Goal: Task Accomplishment & Management: Manage account settings

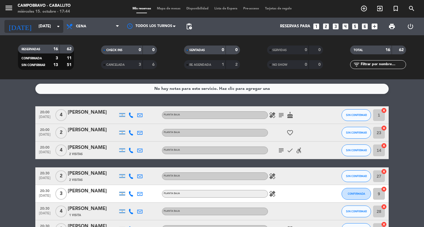
click at [44, 27] on input "[DATE]" at bounding box center [62, 26] width 52 height 11
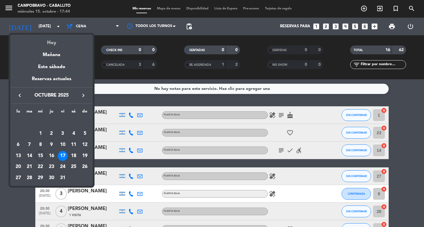
click at [46, 43] on div "Hoy" at bounding box center [51, 41] width 82 height 12
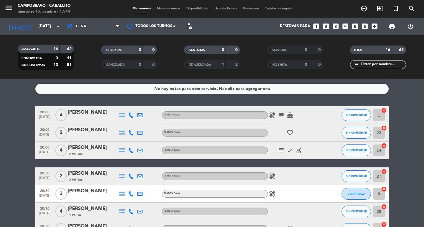
type input "[DATE]"
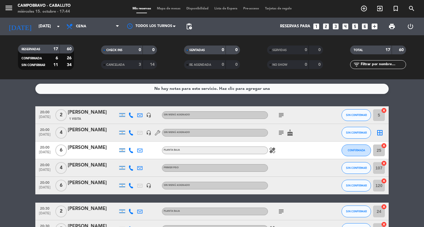
click at [345, 28] on icon "looks_4" at bounding box center [345, 27] width 8 height 8
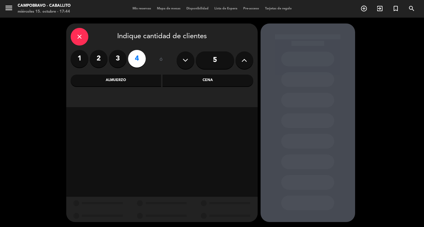
click at [231, 83] on div "Cena" at bounding box center [207, 81] width 91 height 12
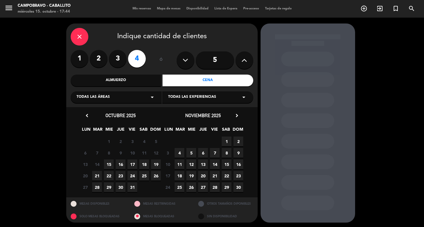
click at [107, 164] on span "15" at bounding box center [109, 165] width 10 height 10
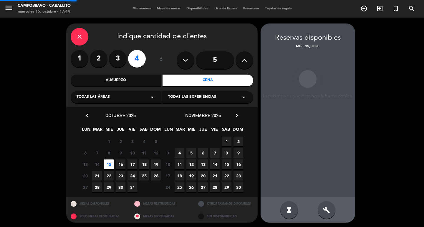
scroll to position [1, 0]
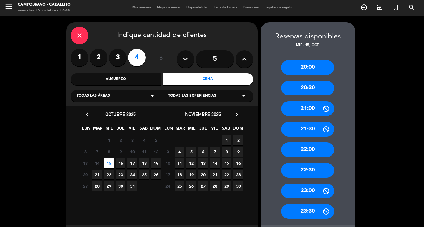
click at [310, 89] on div "20:30" at bounding box center [307, 88] width 53 height 15
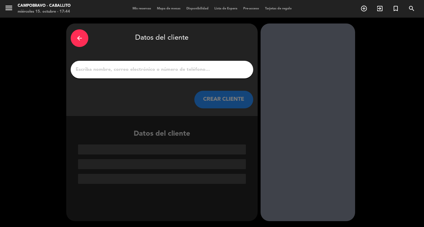
scroll to position [0, 0]
click at [168, 62] on div at bounding box center [162, 70] width 182 height 18
click at [165, 68] on input "1" at bounding box center [162, 70] width 174 height 8
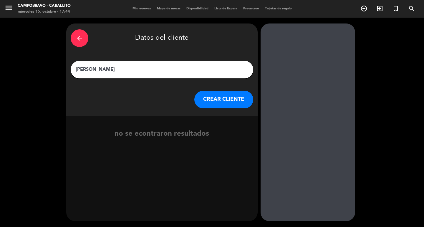
type input "[PERSON_NAME]"
click at [229, 100] on button "CREAR CLIENTE" at bounding box center [223, 100] width 59 height 18
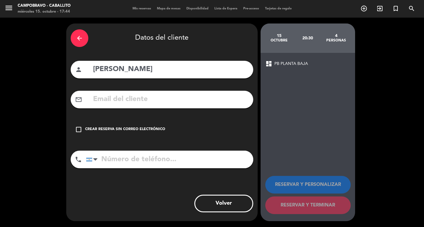
click at [116, 163] on input "tel" at bounding box center [169, 160] width 167 height 18
type input "1150535962"
click at [146, 126] on div "check_box_outline_blank Crear reserva sin correo electrónico" at bounding box center [162, 130] width 182 height 18
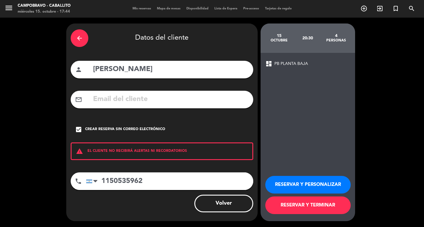
click at [329, 213] on button "RESERVAR Y TERMINAR" at bounding box center [307, 206] width 85 height 18
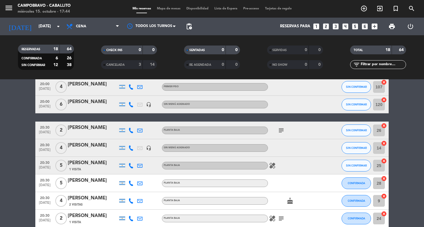
scroll to position [88, 0]
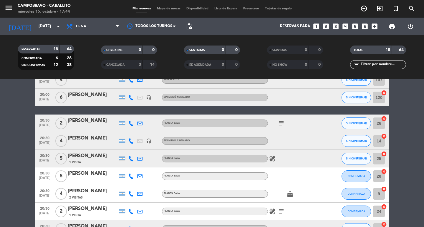
click at [96, 137] on div "[PERSON_NAME]" at bounding box center [93, 139] width 50 height 8
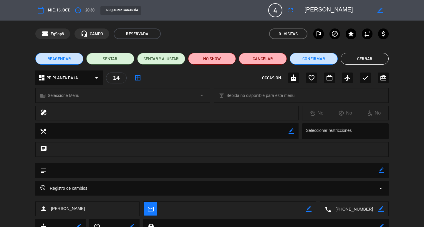
drag, startPoint x: 383, startPoint y: 171, endPoint x: 357, endPoint y: 173, distance: 26.2
click at [381, 171] on icon "border_color" at bounding box center [381, 171] width 6 height 6
click at [356, 172] on textarea at bounding box center [212, 170] width 332 height 15
type textarea "1 er piso, Ncorrea"
drag, startPoint x: 378, startPoint y: 171, endPoint x: 378, endPoint y: 162, distance: 9.1
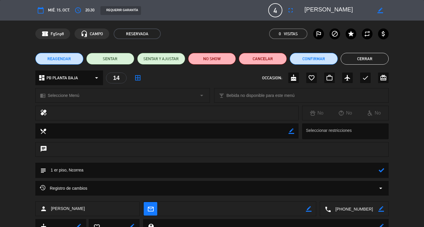
click at [379, 172] on icon at bounding box center [381, 171] width 6 height 6
click at [373, 55] on button "Cerrar" at bounding box center [365, 59] width 48 height 12
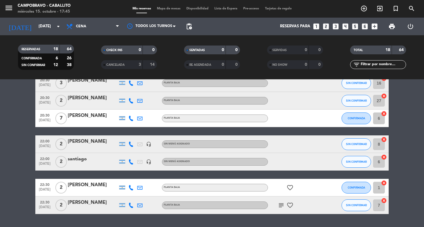
scroll to position [222, 0]
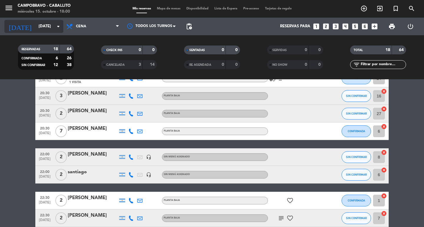
click at [46, 27] on input "[DATE]" at bounding box center [62, 26] width 52 height 11
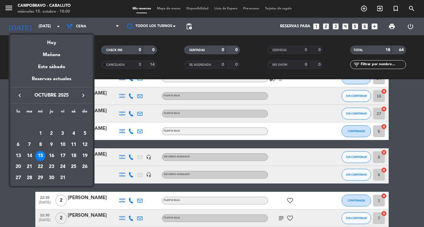
click at [87, 154] on div "19" at bounding box center [85, 156] width 10 height 10
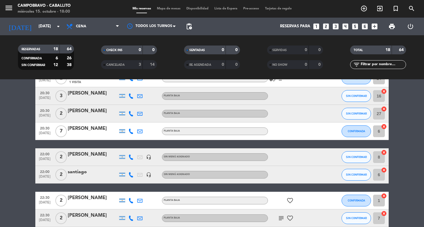
type input "[DATE]"
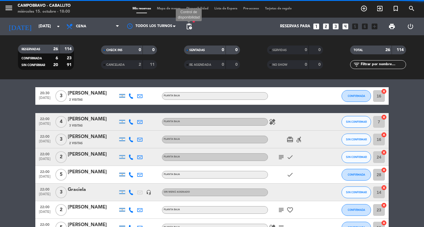
click at [189, 24] on span "pending_actions" at bounding box center [188, 26] width 7 height 7
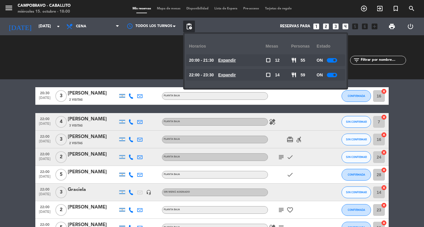
click at [236, 73] on u "Expandir" at bounding box center [227, 75] width 18 height 5
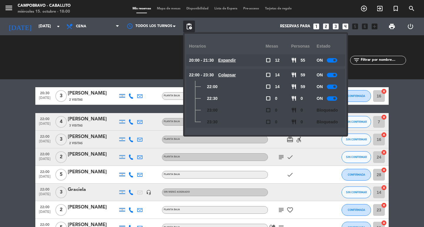
click at [23, 123] on bookings-row "20:00 [DATE] 4 [PERSON_NAME] headset_mic Sin menú asignado SIN CONFIRMAR 14 can…" at bounding box center [212, 123] width 424 height 476
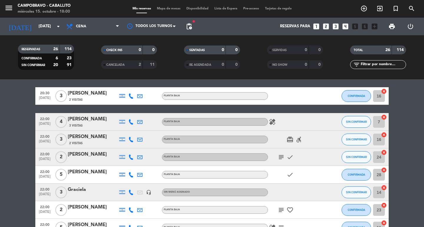
drag, startPoint x: 377, startPoint y: 28, endPoint x: 374, endPoint y: 27, distance: 3.0
click at [375, 28] on icon "add_box" at bounding box center [375, 27] width 8 height 8
drag, startPoint x: 374, startPoint y: 27, endPoint x: 350, endPoint y: 27, distance: 24.1
click at [368, 27] on div "Reservas para looks_one looks_two looks_3 looks_4 looks_5 looks_6 add_box" at bounding box center [287, 27] width 185 height 18
drag, startPoint x: 354, startPoint y: 26, endPoint x: 343, endPoint y: 27, distance: 10.7
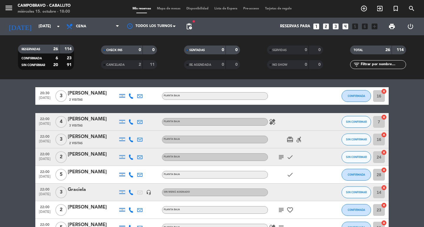
click at [352, 26] on icon "looks_5" at bounding box center [355, 27] width 8 height 8
click at [343, 27] on icon "looks_4" at bounding box center [345, 27] width 8 height 8
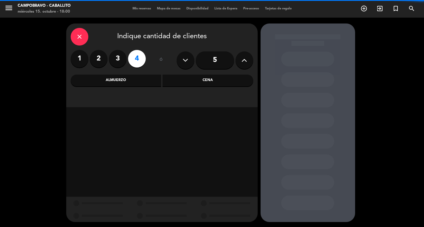
click at [199, 63] on input "5" at bounding box center [215, 61] width 38 height 18
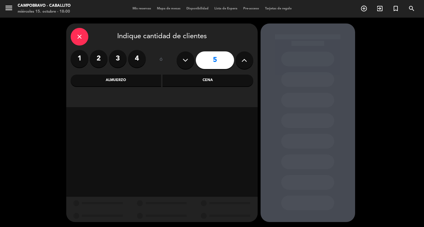
click at [175, 78] on div "Cena" at bounding box center [207, 81] width 91 height 12
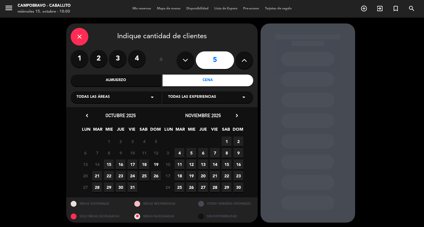
click at [155, 163] on span "19" at bounding box center [156, 165] width 10 height 10
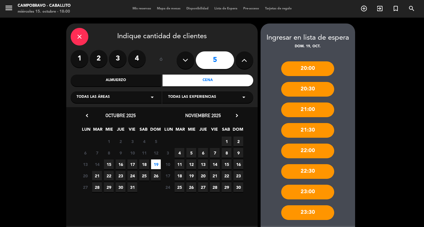
scroll to position [30, 0]
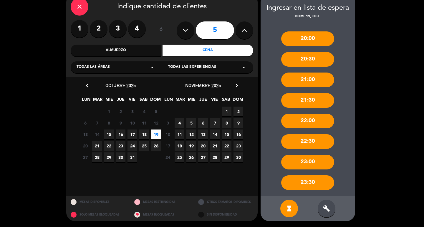
drag, startPoint x: 324, startPoint y: 204, endPoint x: 325, endPoint y: 199, distance: 5.4
click at [324, 204] on div "build" at bounding box center [327, 209] width 18 height 18
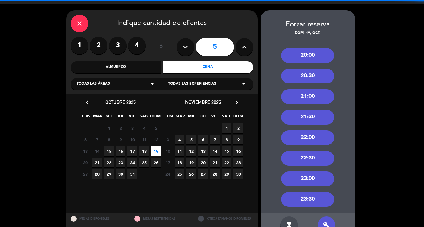
scroll to position [0, 0]
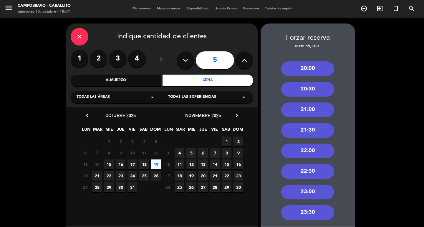
click at [311, 64] on div "20:00" at bounding box center [307, 69] width 53 height 15
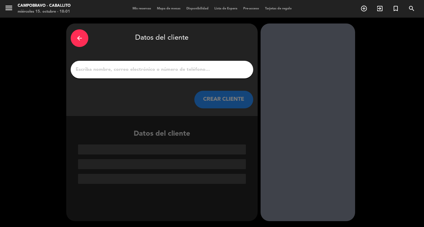
click at [179, 69] on input "1" at bounding box center [162, 70] width 174 height 8
type input "d"
type input "F"
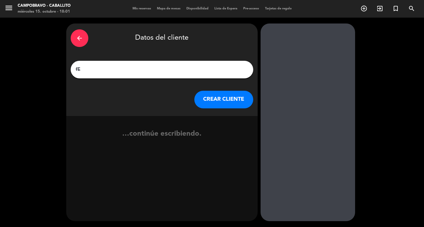
type input "f"
type input "[PERSON_NAME]"
click at [238, 99] on button "CREAR CLIENTE" at bounding box center [223, 100] width 59 height 18
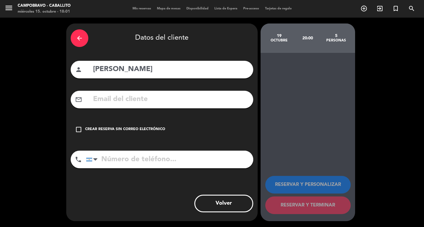
click at [137, 161] on input "tel" at bounding box center [169, 160] width 167 height 18
type input "1165300975"
click at [154, 126] on div "check_box_outline_blank Crear reserva sin correo electrónico" at bounding box center [162, 130] width 182 height 18
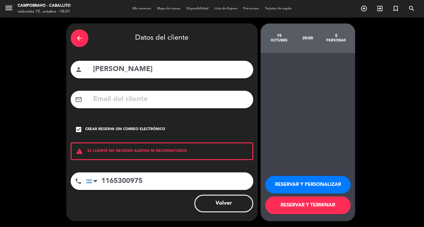
click at [297, 209] on button "RESERVAR Y TERMINAR" at bounding box center [307, 206] width 85 height 18
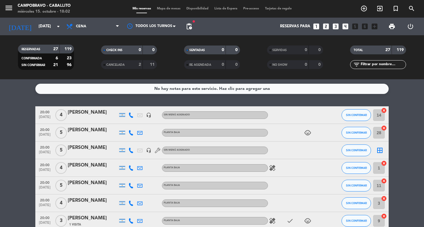
click at [89, 166] on div "[PERSON_NAME]" at bounding box center [93, 166] width 50 height 8
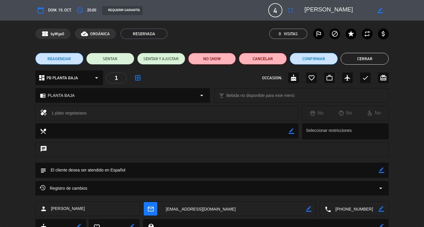
click at [380, 171] on icon "border_color" at bounding box center [381, 171] width 6 height 6
click at [352, 169] on textarea at bounding box center [212, 170] width 332 height 15
drag, startPoint x: 378, startPoint y: 175, endPoint x: 385, endPoint y: 172, distance: 8.2
click at [380, 175] on div "subject" at bounding box center [211, 170] width 353 height 15
type textarea "Ncorrea. Primer piso"
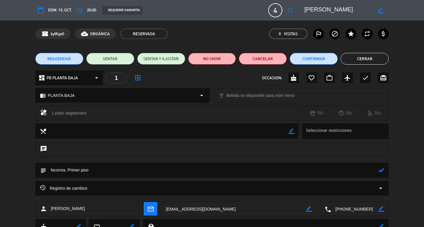
click at [385, 172] on div "subject" at bounding box center [211, 170] width 353 height 15
drag, startPoint x: 380, startPoint y: 172, endPoint x: 378, endPoint y: 111, distance: 61.2
click at [380, 172] on icon at bounding box center [381, 171] width 6 height 6
click at [372, 59] on button "Cerrar" at bounding box center [365, 59] width 48 height 12
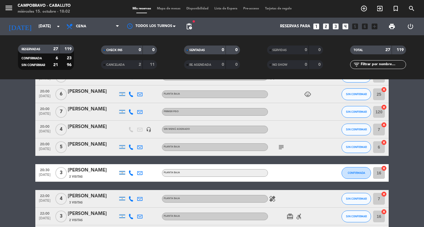
scroll to position [206, 0]
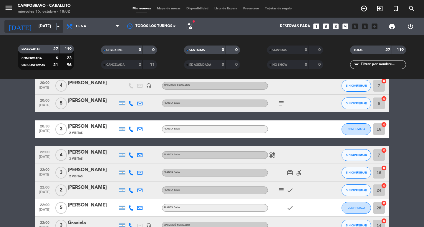
click at [57, 26] on icon "arrow_drop_down" at bounding box center [58, 26] width 7 height 7
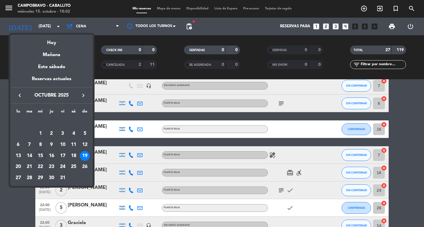
click at [51, 46] on div "Hoy" at bounding box center [51, 41] width 82 height 12
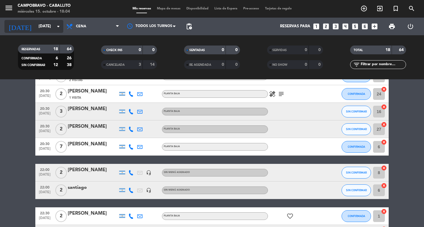
click at [51, 26] on input "[DATE]" at bounding box center [62, 26] width 52 height 11
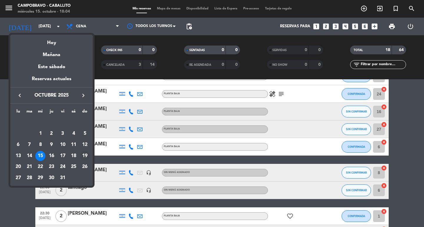
click at [86, 157] on div "19" at bounding box center [85, 156] width 10 height 10
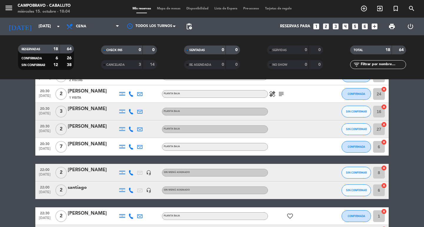
type input "[DATE]"
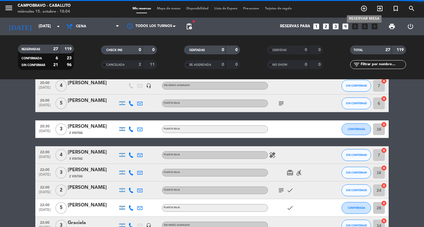
click at [365, 8] on icon "add_circle_outline" at bounding box center [363, 8] width 7 height 7
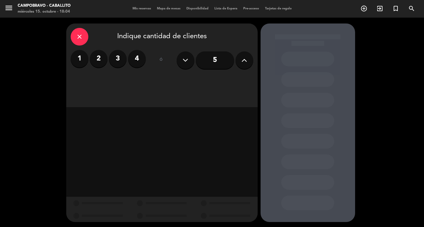
drag, startPoint x: 121, startPoint y: 57, endPoint x: 323, endPoint y: 42, distance: 203.0
click at [119, 57] on label "3" at bounding box center [118, 59] width 18 height 18
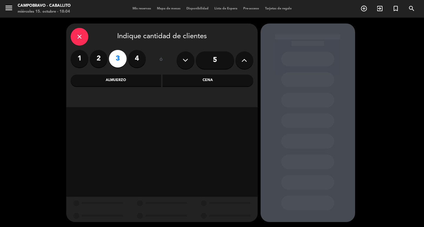
click at [230, 78] on div "Cena" at bounding box center [207, 81] width 91 height 12
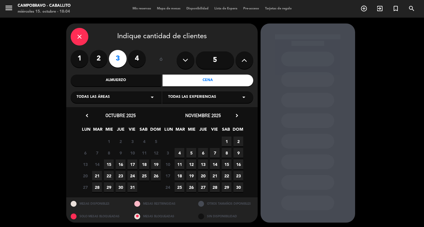
click at [159, 163] on span "19" at bounding box center [156, 165] width 10 height 10
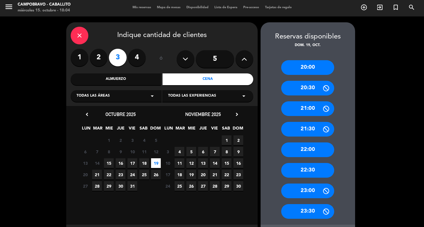
drag, startPoint x: 317, startPoint y: 68, endPoint x: 294, endPoint y: 75, distance: 23.8
click at [316, 68] on div "20:00" at bounding box center [307, 67] width 53 height 15
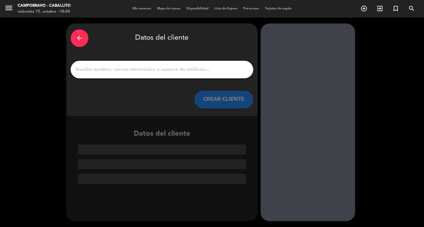
click at [161, 70] on input "1" at bounding box center [162, 70] width 174 height 8
type input "d"
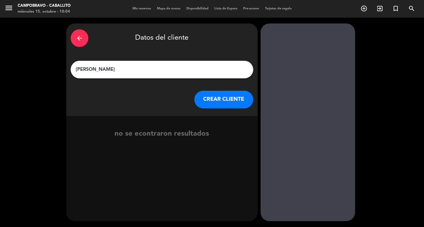
type input "[PERSON_NAME]"
click at [226, 99] on button "CREAR CLIENTE" at bounding box center [223, 100] width 59 height 18
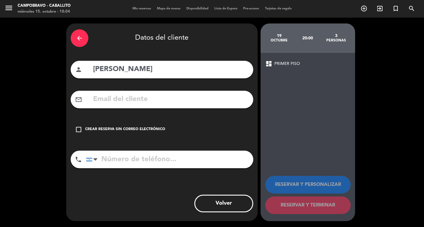
click at [155, 160] on input "tel" at bounding box center [169, 160] width 167 height 18
type input "1167031944"
click at [134, 133] on div "check_box_outline_blank Crear reserva sin correo electrónico" at bounding box center [162, 130] width 182 height 18
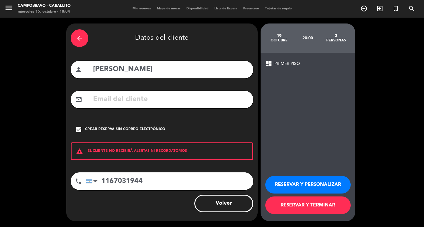
click at [310, 209] on button "RESERVAR Y TERMINAR" at bounding box center [307, 206] width 85 height 18
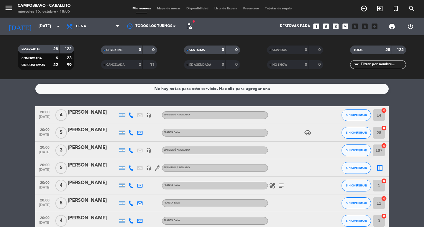
scroll to position [29, 0]
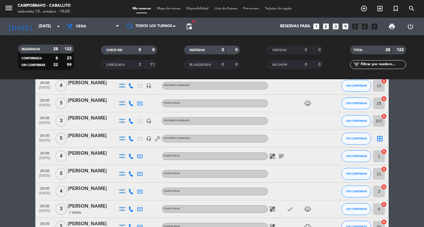
click at [80, 118] on div "[PERSON_NAME]" at bounding box center [93, 119] width 50 height 8
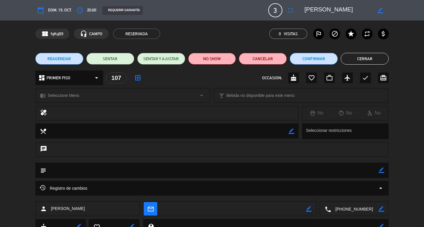
click at [380, 170] on icon "border_color" at bounding box center [381, 171] width 6 height 6
click at [340, 171] on textarea at bounding box center [212, 170] width 332 height 15
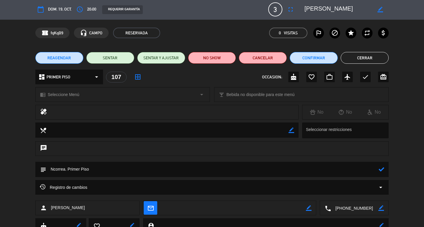
scroll to position [0, 0]
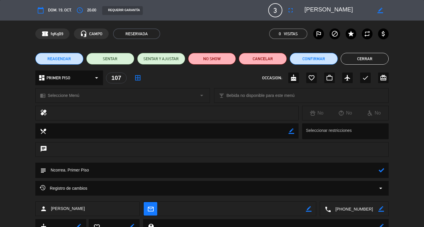
type textarea "Ncorrea. Primer Piso"
drag, startPoint x: 375, startPoint y: 60, endPoint x: 384, endPoint y: 176, distance: 116.0
click at [385, 178] on div "calendar_today dom. 19, oct. access_time 20:00 REQUERIR GARANTÍA 3 [PERSON_NAME…" at bounding box center [212, 113] width 424 height 227
click at [382, 172] on icon at bounding box center [381, 171] width 6 height 6
click at [372, 58] on button "Cerrar" at bounding box center [365, 59] width 48 height 12
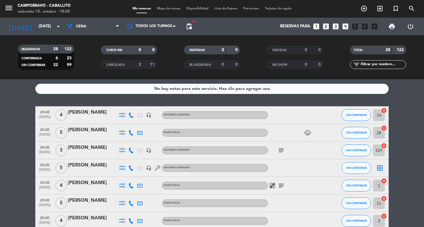
click at [188, 25] on span "pending_actions" at bounding box center [188, 26] width 7 height 7
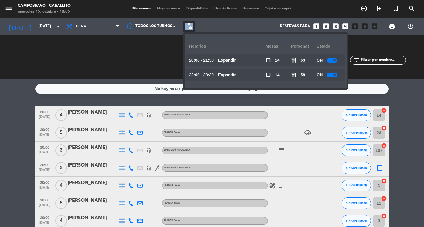
click at [188, 25] on span "pending_actions" at bounding box center [188, 26] width 7 height 7
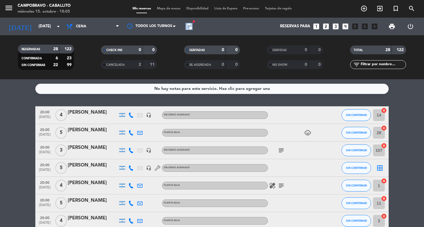
click at [190, 22] on span "pending_actions" at bounding box center [189, 27] width 12 height 12
click at [192, 26] on span "pending_actions" at bounding box center [189, 27] width 12 height 12
click at [190, 25] on span "pending_actions" at bounding box center [188, 26] width 7 height 7
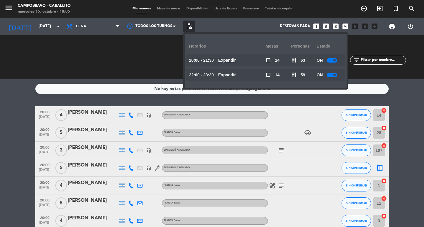
click at [231, 60] on u "Expandir" at bounding box center [227, 60] width 18 height 5
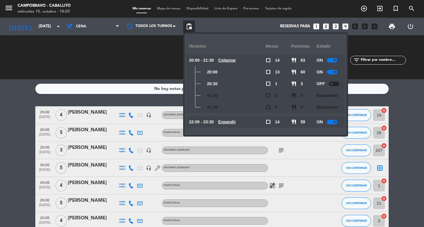
click at [236, 122] on u "Expandir" at bounding box center [227, 122] width 18 height 5
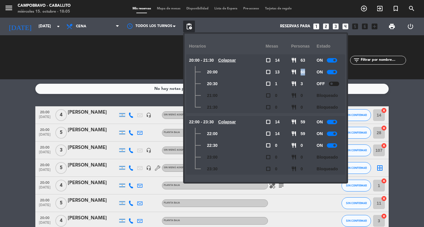
drag, startPoint x: 301, startPoint y: 71, endPoint x: 309, endPoint y: 73, distance: 8.4
click at [309, 73] on div "restaurant 60" at bounding box center [304, 72] width 26 height 12
drag, startPoint x: 300, startPoint y: 133, endPoint x: 305, endPoint y: 133, distance: 4.7
click at [305, 133] on span "59" at bounding box center [302, 134] width 5 height 7
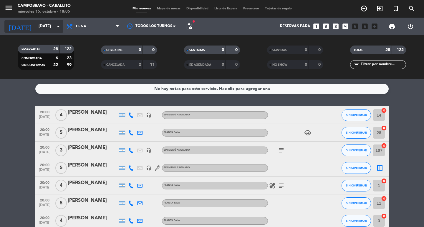
click at [46, 23] on input "[DATE]" at bounding box center [62, 26] width 52 height 11
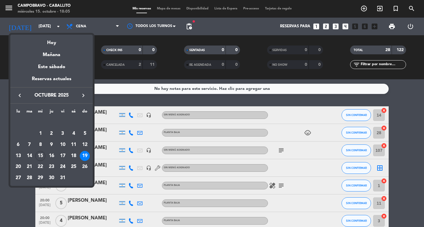
click at [87, 28] on div at bounding box center [212, 113] width 424 height 227
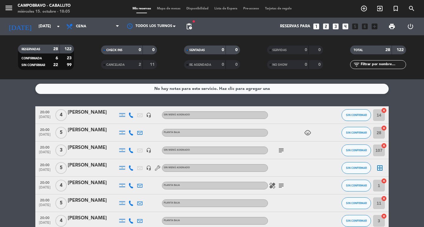
click at [87, 28] on span "Cena" at bounding box center [92, 26] width 59 height 13
click at [91, 52] on div "menu Campobravo - caballito [DATE] 15. octubre - 18:05 Mis reservas Mapa de mes…" at bounding box center [212, 39] width 424 height 79
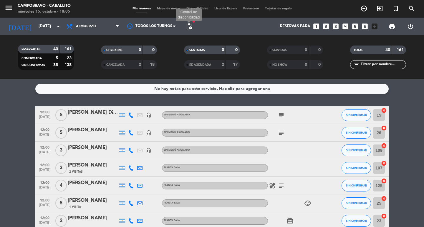
click at [195, 23] on div "Reservas para looks_one looks_two looks_3 looks_4 looks_5 looks_6 add_box" at bounding box center [287, 27] width 185 height 18
click at [192, 24] on span "pending_actions" at bounding box center [189, 27] width 12 height 12
click at [188, 26] on span "pending_actions" at bounding box center [188, 26] width 7 height 7
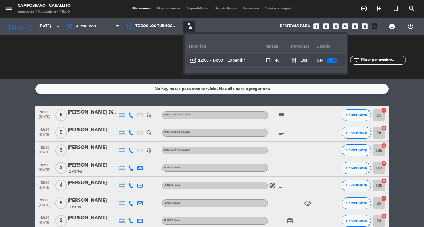
click at [244, 61] on u "Expandir" at bounding box center [236, 60] width 18 height 5
